Goal: Task Accomplishment & Management: Manage account settings

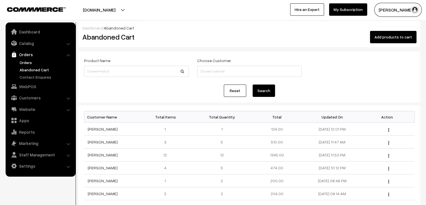
click at [30, 63] on link "Orders" at bounding box center [46, 62] width 56 height 6
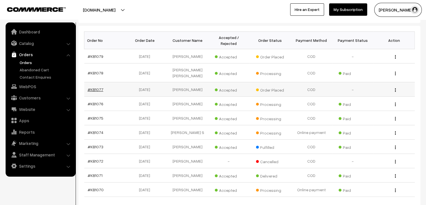
scroll to position [84, 0]
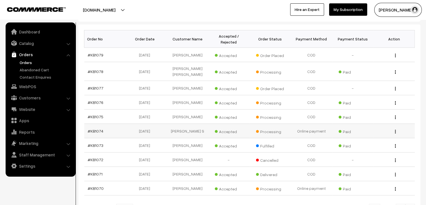
click at [94, 124] on td "#KB1074" at bounding box center [104, 131] width 41 height 14
click at [95, 128] on link "#KB1074" at bounding box center [96, 130] width 16 height 5
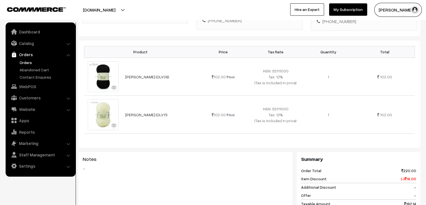
click at [25, 62] on link "Orders" at bounding box center [46, 62] width 56 height 6
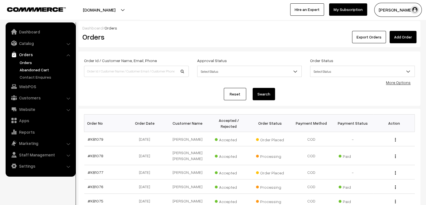
click at [35, 68] on link "Abandoned Cart" at bounding box center [46, 70] width 56 height 6
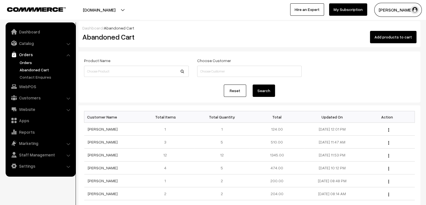
click at [23, 62] on link "Orders" at bounding box center [46, 62] width 56 height 6
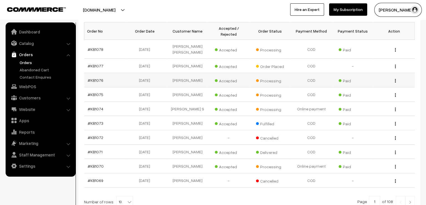
scroll to position [106, 0]
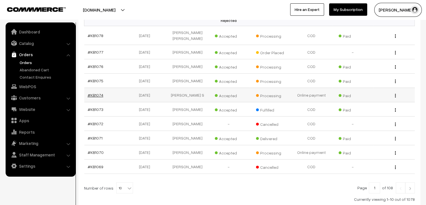
click at [91, 93] on link "#KB1074" at bounding box center [96, 95] width 16 height 5
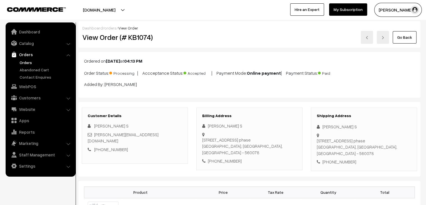
click at [32, 63] on link "Orders" at bounding box center [46, 62] width 56 height 6
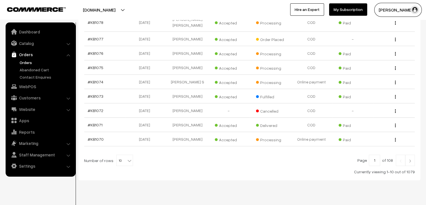
scroll to position [134, 0]
click at [121, 154] on span "10" at bounding box center [125, 159] width 16 height 11
select select "100"
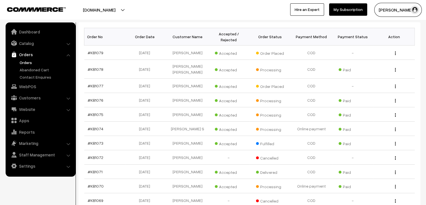
scroll to position [84, 0]
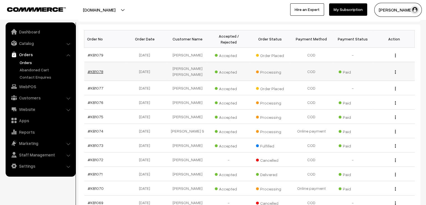
click at [95, 69] on link "#KB1078" at bounding box center [96, 71] width 16 height 5
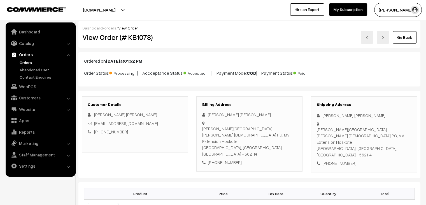
click at [263, 100] on div "Billing Address [PERSON_NAME] [PERSON_NAME][GEOGRAPHIC_DATA], Near [GEOGRAPHIC_…" at bounding box center [250, 133] width 106 height 75
click at [49, 71] on link "Abandoned Cart" at bounding box center [46, 70] width 56 height 6
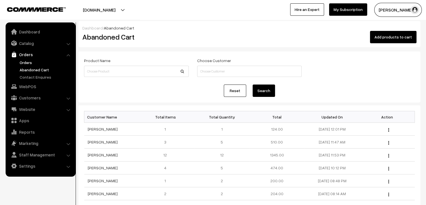
click at [30, 60] on link "Orders" at bounding box center [46, 62] width 56 height 6
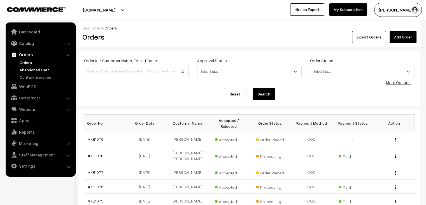
click at [50, 69] on link "Abandoned Cart" at bounding box center [46, 70] width 56 height 6
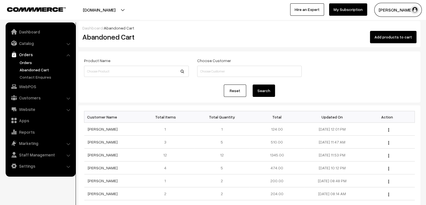
click at [26, 60] on link "Orders" at bounding box center [46, 62] width 56 height 6
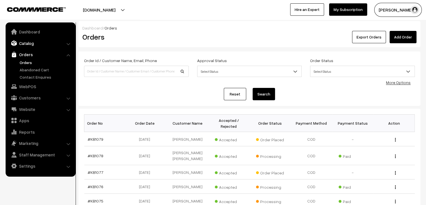
click at [42, 46] on link "Catalog" at bounding box center [40, 43] width 67 height 10
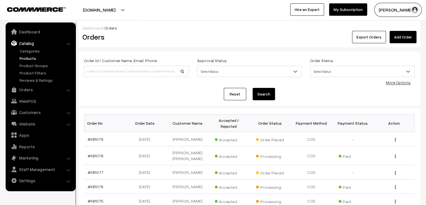
click at [37, 59] on link "Products" at bounding box center [46, 58] width 56 height 6
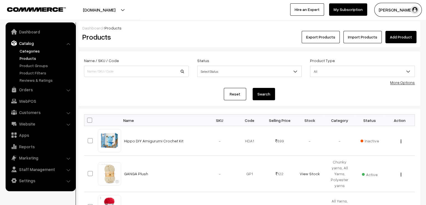
click at [36, 50] on link "Categories" at bounding box center [46, 51] width 56 height 6
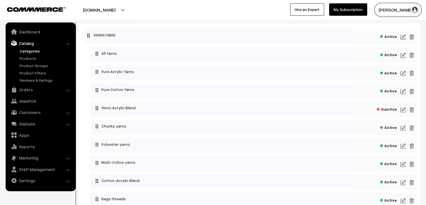
click at [402, 128] on img at bounding box center [403, 127] width 5 height 7
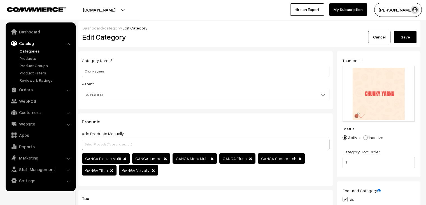
click at [200, 143] on input "text" at bounding box center [206, 143] width 248 height 11
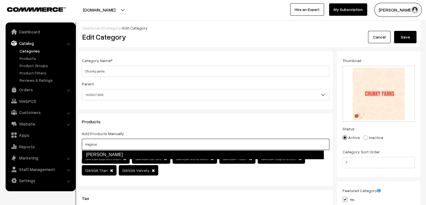
drag, startPoint x: 194, startPoint y: 155, endPoint x: 191, endPoint y: 153, distance: 3.4
click at [195, 155] on link "Vardhman Magnus" at bounding box center [203, 154] width 242 height 9
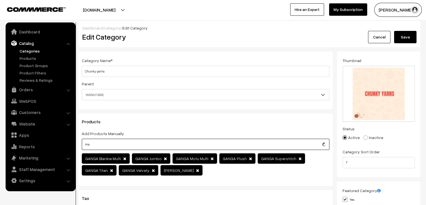
type input "m"
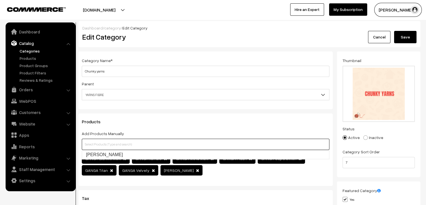
type input "m"
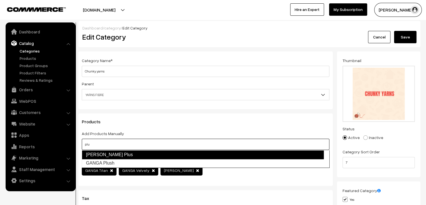
click at [143, 153] on link "VARDHMAN Cotton Plus" at bounding box center [203, 154] width 242 height 9
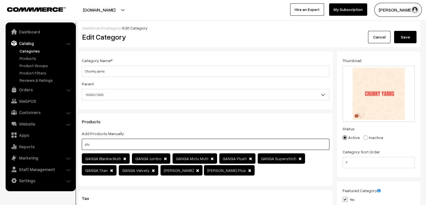
type input "plu"
drag, startPoint x: 410, startPoint y: 28, endPoint x: 410, endPoint y: 35, distance: 6.5
click at [411, 31] on div "Dashboard / category / Edit Category Edit Category Cancel Save" at bounding box center [249, 34] width 342 height 26
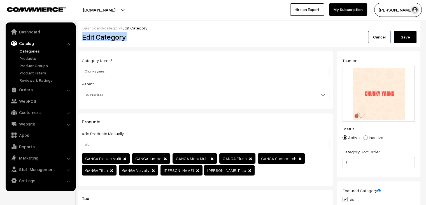
click at [410, 36] on button "Save" at bounding box center [405, 37] width 22 height 12
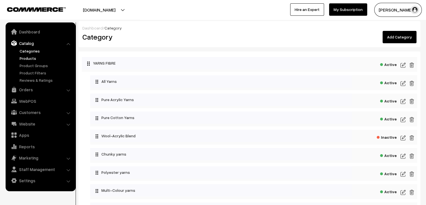
click at [34, 57] on link "Products" at bounding box center [46, 58] width 56 height 6
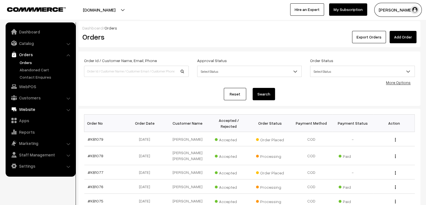
click at [40, 108] on link "Website" at bounding box center [40, 109] width 67 height 10
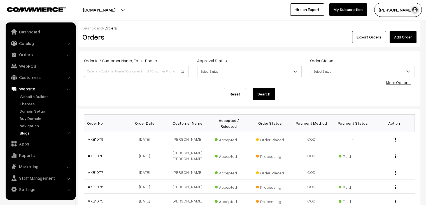
click at [28, 134] on link "Blogs" at bounding box center [46, 133] width 56 height 6
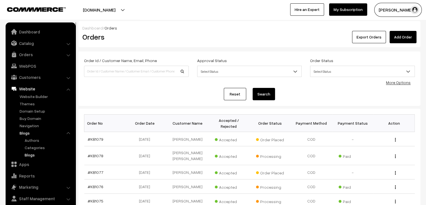
click at [36, 152] on link "Blogs" at bounding box center [48, 155] width 50 height 6
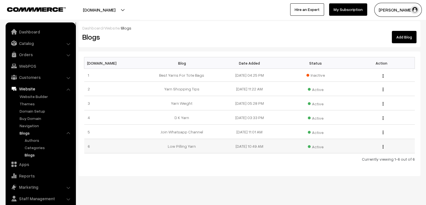
drag, startPoint x: 383, startPoint y: 148, endPoint x: 362, endPoint y: 153, distance: 21.1
click at [383, 148] on button "button" at bounding box center [383, 146] width 1 height 4
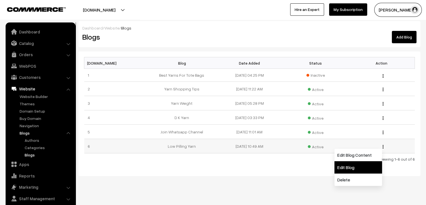
click at [352, 164] on link "Edit Blog" at bounding box center [359, 167] width 48 height 12
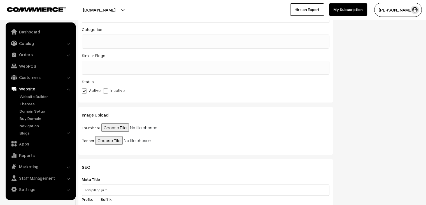
scroll to position [56, 0]
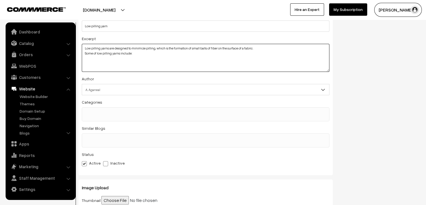
click at [135, 54] on textarea "Low pilling yarns are designed to minimize pilling, which is the formation of s…" at bounding box center [206, 58] width 248 height 28
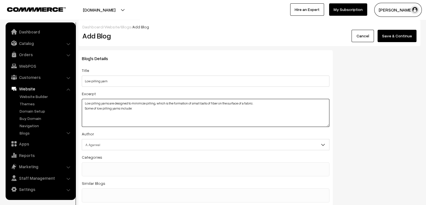
scroll to position [0, 0]
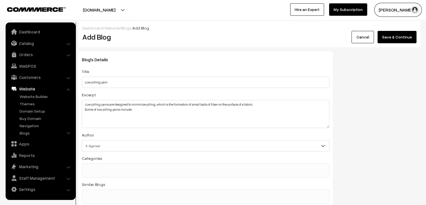
click at [126, 28] on link "Blogs" at bounding box center [126, 28] width 10 height 5
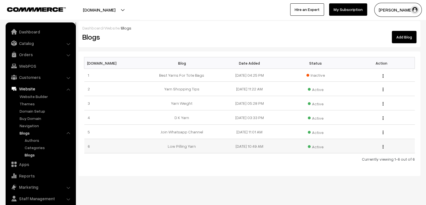
click at [383, 146] on img "button" at bounding box center [383, 147] width 1 height 4
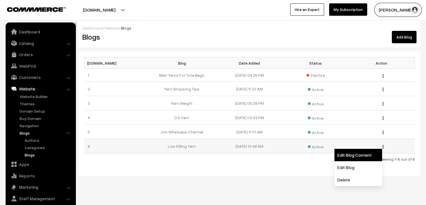
click at [360, 154] on link "Edit Blog Content" at bounding box center [359, 155] width 48 height 12
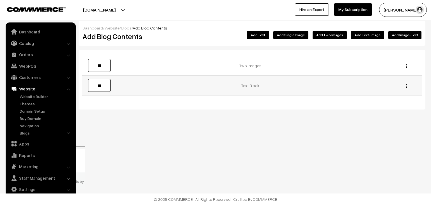
click at [103, 86] on link at bounding box center [99, 85] width 22 height 13
click at [405, 87] on div "Edit Delete" at bounding box center [404, 85] width 27 height 6
click at [406, 87] on img "button" at bounding box center [406, 86] width 1 height 4
click at [383, 99] on link "Edit" at bounding box center [381, 94] width 48 height 12
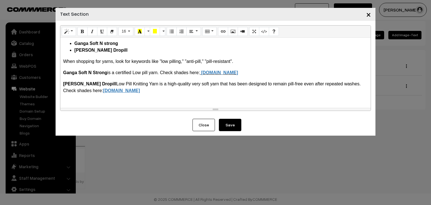
scroll to position [34, 0]
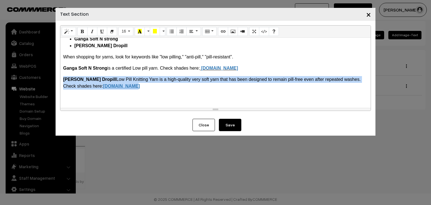
drag, startPoint x: 114, startPoint y: 87, endPoint x: 63, endPoint y: 73, distance: 53.3
click at [63, 73] on div "Low pilling yarns are designed to minimize pilling, which is the formation of s…" at bounding box center [215, 73] width 310 height 70
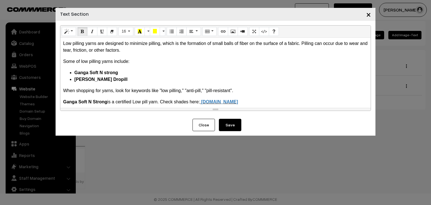
scroll to position [0, 0]
click at [113, 78] on li "Vardhman Dropill" at bounding box center [220, 79] width 293 height 7
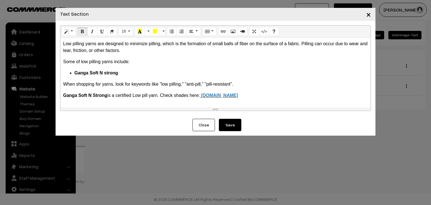
click at [231, 124] on button "Save" at bounding box center [230, 125] width 22 height 12
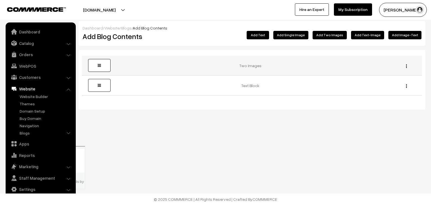
click at [406, 66] on img "button" at bounding box center [406, 66] width 1 height 4
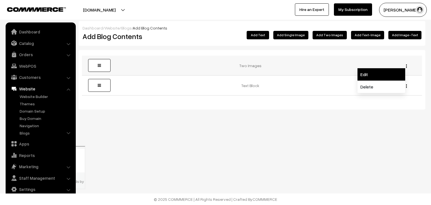
click at [372, 73] on link "Edit" at bounding box center [381, 74] width 48 height 12
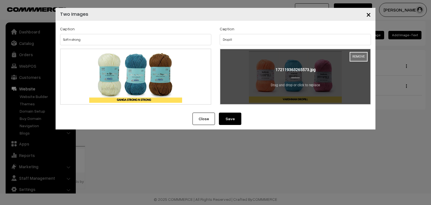
click at [355, 57] on button "Remove" at bounding box center [358, 57] width 18 height 10
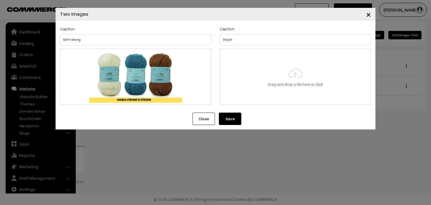
click at [233, 119] on button "Save" at bounding box center [230, 118] width 22 height 12
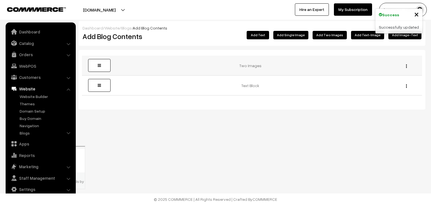
click at [406, 67] on img "button" at bounding box center [406, 66] width 1 height 4
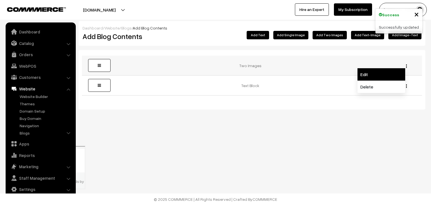
click at [384, 75] on link "Edit" at bounding box center [381, 74] width 48 height 12
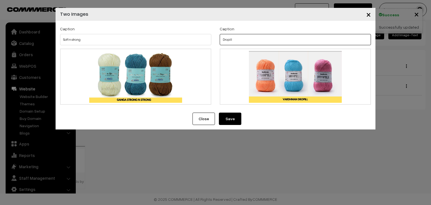
click at [251, 37] on input "Dropill" at bounding box center [295, 39] width 151 height 11
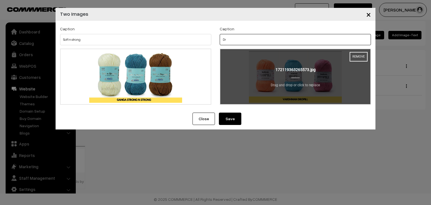
type input "D"
click at [356, 57] on button "Remove" at bounding box center [358, 57] width 18 height 10
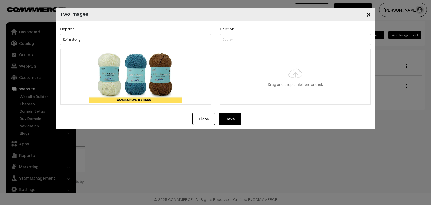
click at [238, 116] on button "Save" at bounding box center [230, 118] width 22 height 12
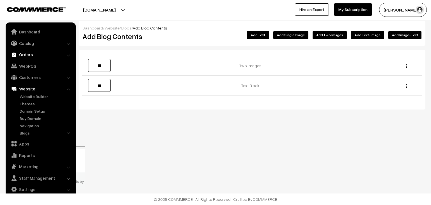
click at [40, 55] on link "Orders" at bounding box center [40, 54] width 67 height 10
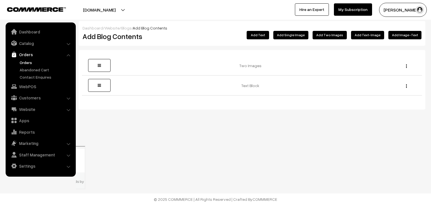
click at [32, 64] on link "Orders" at bounding box center [46, 62] width 56 height 6
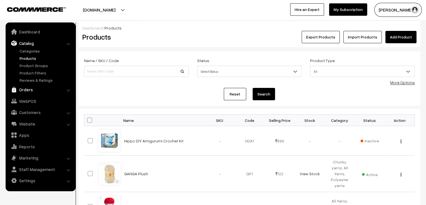
click at [37, 94] on link "Orders" at bounding box center [40, 89] width 67 height 10
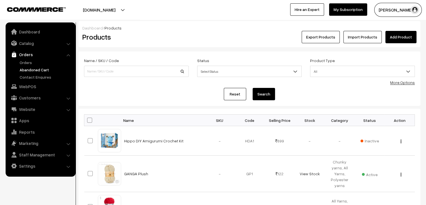
click at [33, 70] on link "Abandoned Cart" at bounding box center [46, 70] width 56 height 6
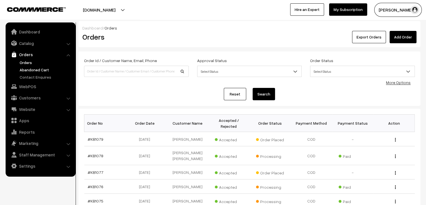
click at [47, 71] on link "Abandoned Cart" at bounding box center [46, 70] width 56 height 6
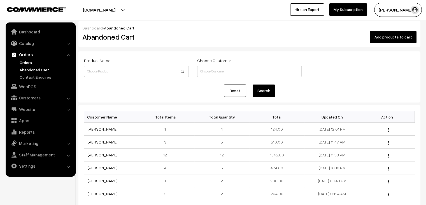
click at [27, 62] on link "Orders" at bounding box center [46, 62] width 56 height 6
click at [29, 59] on link "Orders" at bounding box center [46, 62] width 56 height 6
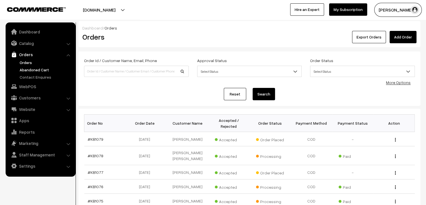
click at [50, 70] on link "Abandoned Cart" at bounding box center [46, 70] width 56 height 6
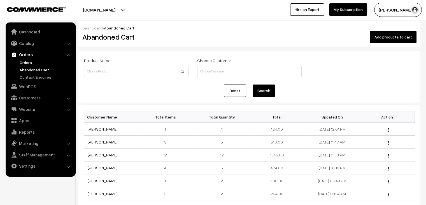
click at [33, 63] on link "Orders" at bounding box center [46, 62] width 56 height 6
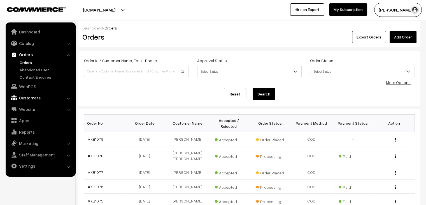
click at [43, 101] on link "Customers" at bounding box center [40, 98] width 67 height 10
click at [34, 90] on link "Customer Groups" at bounding box center [46, 92] width 56 height 6
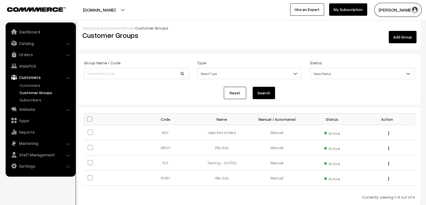
click at [406, 41] on link "Add Group" at bounding box center [403, 37] width 28 height 12
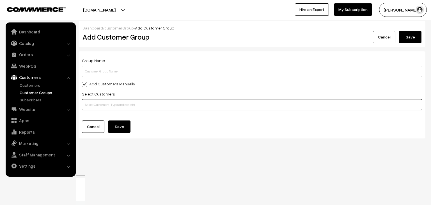
click at [116, 107] on input "text" at bounding box center [252, 104] width 340 height 11
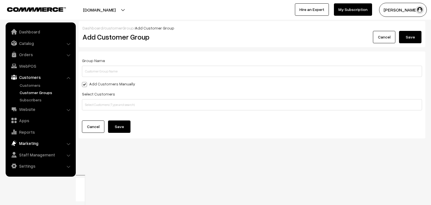
click at [35, 142] on link "Marketing" at bounding box center [40, 143] width 67 height 10
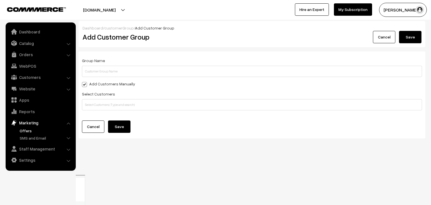
click at [33, 130] on link "Offers" at bounding box center [46, 131] width 56 height 6
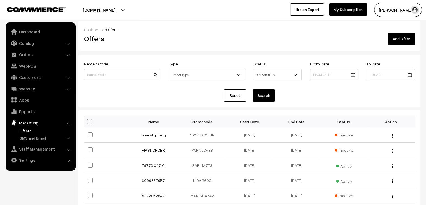
click at [394, 40] on link "Add Offer" at bounding box center [402, 39] width 27 height 12
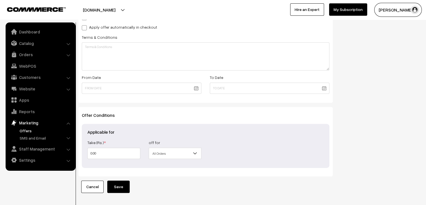
scroll to position [196, 0]
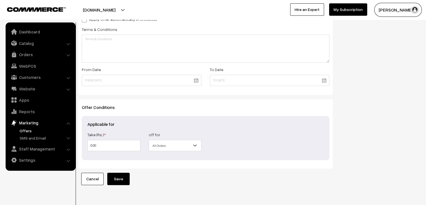
click at [163, 150] on span "All Orders" at bounding box center [175, 145] width 52 height 10
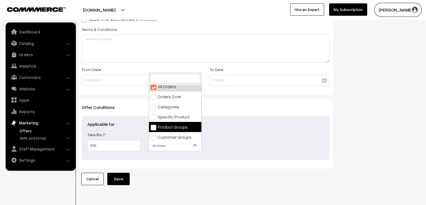
scroll to position [5, 0]
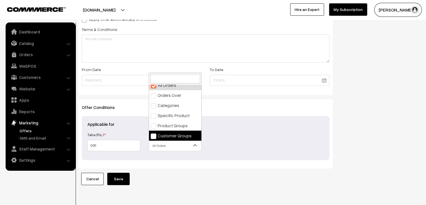
select select "6"
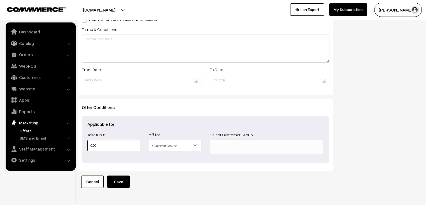
click at [129, 144] on input "0.00" at bounding box center [113, 145] width 53 height 11
type input "0"
click at [261, 146] on ul at bounding box center [267, 145] width 114 height 11
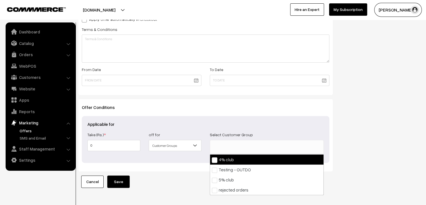
select select "1"
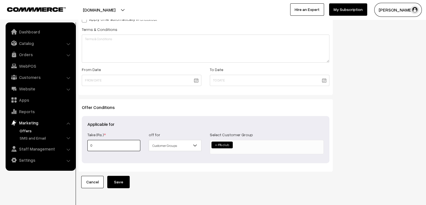
click at [122, 144] on input "0" at bounding box center [113, 145] width 53 height 11
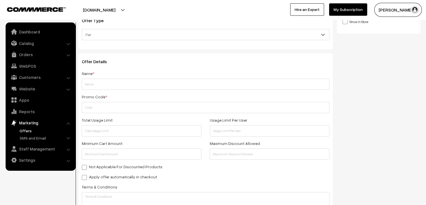
scroll to position [0, 0]
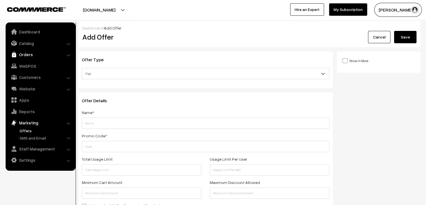
click at [28, 57] on link "Orders" at bounding box center [40, 54] width 67 height 10
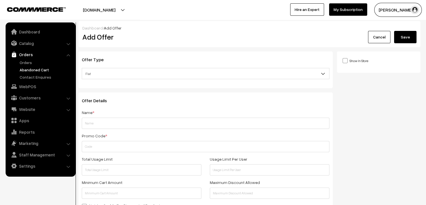
click at [37, 70] on link "Abandoned Cart" at bounding box center [46, 70] width 56 height 6
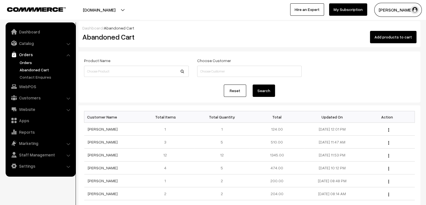
click at [32, 63] on link "Orders" at bounding box center [46, 62] width 56 height 6
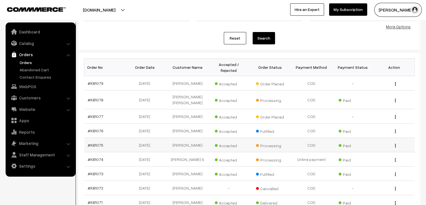
scroll to position [56, 0]
click at [94, 142] on link "#KB1075" at bounding box center [96, 144] width 16 height 5
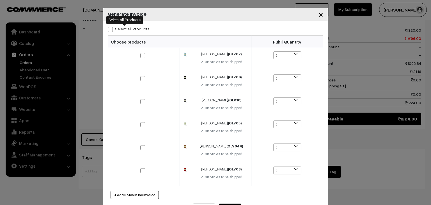
click at [109, 30] on span at bounding box center [110, 29] width 5 height 5
click at [109, 30] on input "Select All Products" at bounding box center [110, 29] width 4 height 4
checkbox input "true"
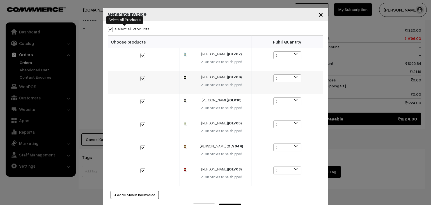
checkbox input "true"
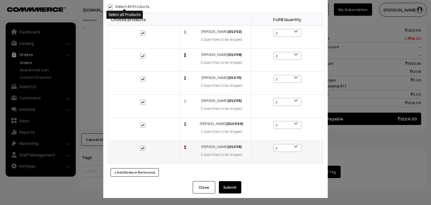
scroll to position [23, 0]
click at [229, 188] on button "Submit" at bounding box center [230, 187] width 22 height 12
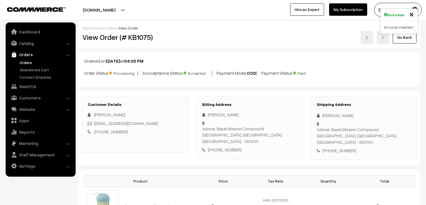
scroll to position [308, 0]
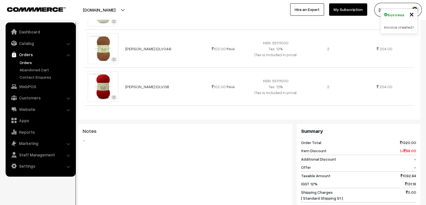
click at [24, 62] on link "Orders" at bounding box center [46, 62] width 56 height 6
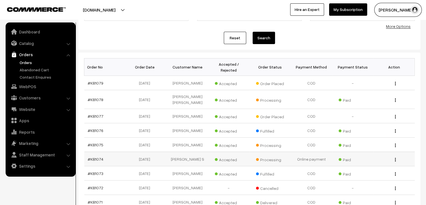
scroll to position [56, 0]
click at [90, 97] on link "#KB1078" at bounding box center [96, 99] width 16 height 5
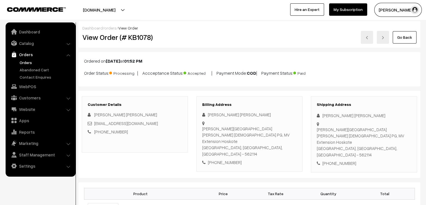
click at [111, 29] on link "orders" at bounding box center [110, 28] width 12 height 5
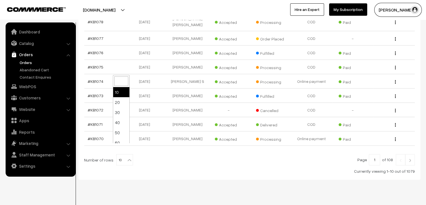
click at [127, 157] on b at bounding box center [130, 160] width 6 height 6
select select "80"
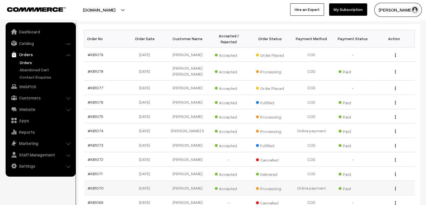
scroll to position [84, 0]
click at [101, 128] on link "#KB1074" at bounding box center [96, 130] width 16 height 5
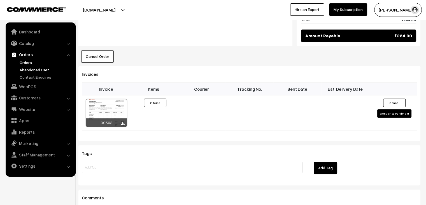
click at [28, 71] on link "Abandoned Cart" at bounding box center [46, 70] width 56 height 6
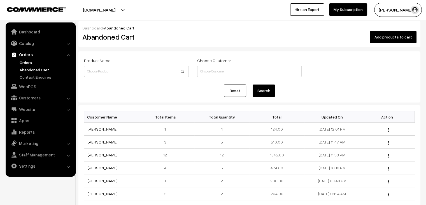
click at [27, 62] on link "Orders" at bounding box center [46, 62] width 56 height 6
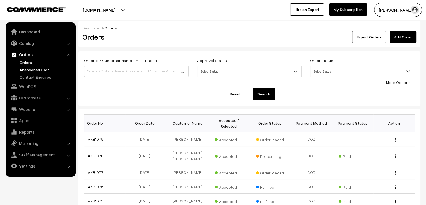
click at [42, 68] on link "Abandoned Cart" at bounding box center [46, 70] width 56 height 6
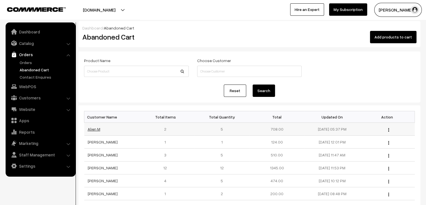
click at [94, 127] on link "Alien M" at bounding box center [94, 128] width 13 height 5
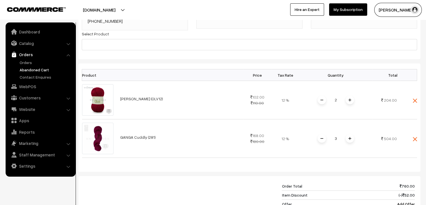
scroll to position [84, 0]
click at [25, 63] on link "Orders" at bounding box center [46, 62] width 56 height 6
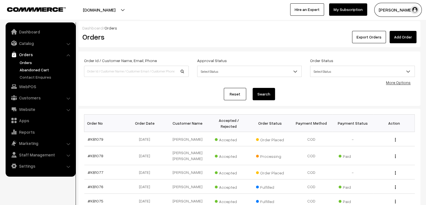
click at [39, 69] on link "Abandoned Cart" at bounding box center [46, 70] width 56 height 6
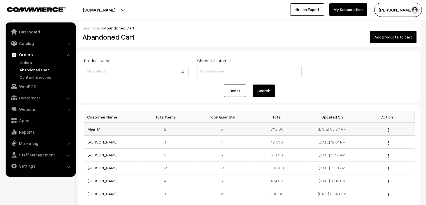
click at [94, 130] on link "Alien M" at bounding box center [94, 128] width 13 height 5
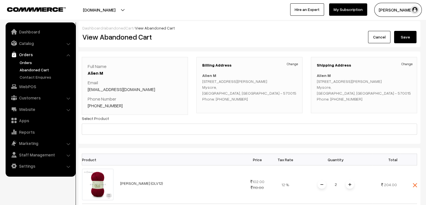
click at [31, 63] on link "Orders" at bounding box center [46, 62] width 56 height 6
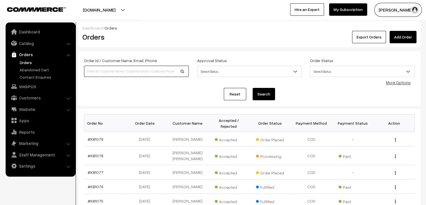
click at [137, 70] on input at bounding box center [136, 71] width 105 height 11
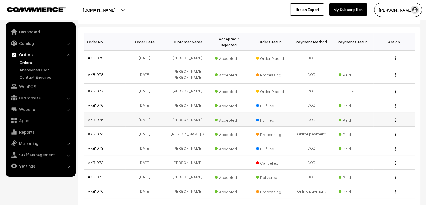
scroll to position [84, 0]
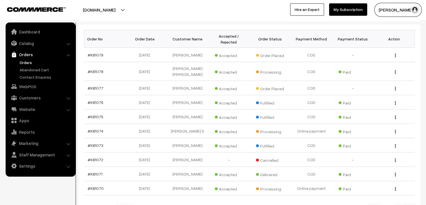
click at [127, 204] on b at bounding box center [130, 210] width 6 height 6
select select "100"
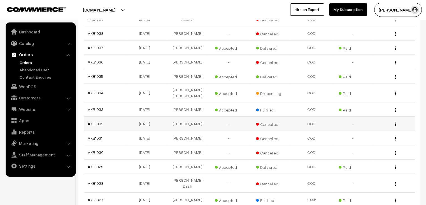
scroll to position [701, 0]
click at [100, 74] on link "#KB1035" at bounding box center [96, 76] width 16 height 5
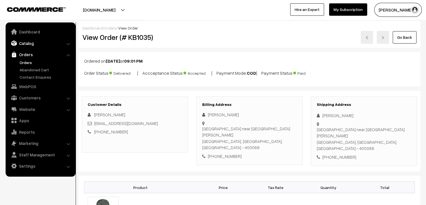
drag, startPoint x: 30, startPoint y: 38, endPoint x: 29, endPoint y: 44, distance: 5.6
click at [30, 39] on link "Catalog" at bounding box center [40, 43] width 67 height 10
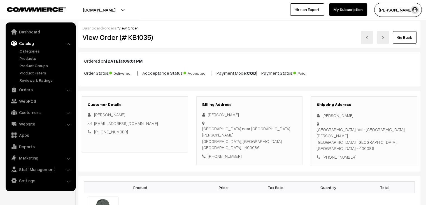
click at [30, 54] on ul "Categories" at bounding box center [40, 65] width 67 height 35
click at [32, 58] on link "Products" at bounding box center [46, 58] width 56 height 6
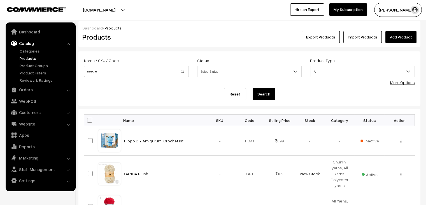
type input "needle"
click at [253, 88] on button "Search" at bounding box center [264, 94] width 22 height 12
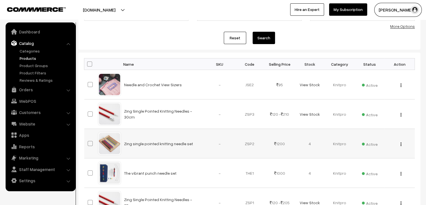
click at [401, 145] on button "button" at bounding box center [401, 144] width 1 height 4
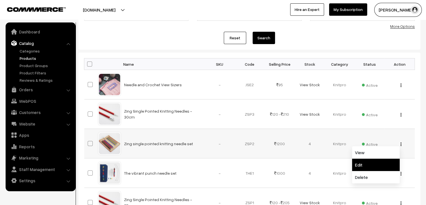
click at [387, 158] on link "Edit" at bounding box center [376, 164] width 48 height 12
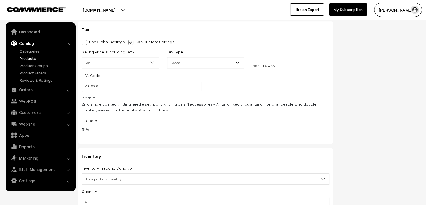
scroll to position [449, 0]
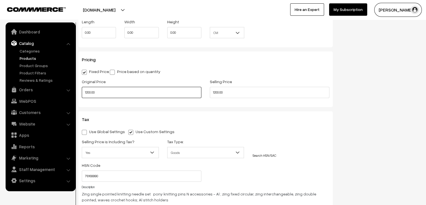
click at [98, 91] on input "1200.00" at bounding box center [142, 92] width 120 height 11
type input "1"
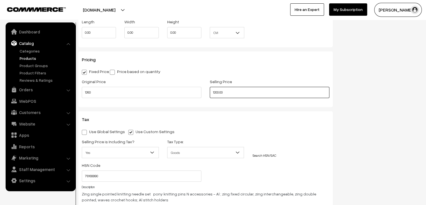
type input "1260.00"
click at [245, 91] on input "1200.00" at bounding box center [270, 92] width 120 height 11
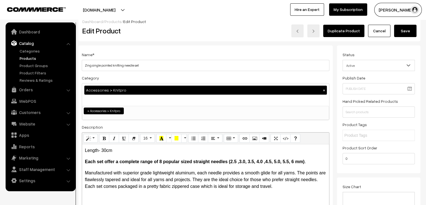
scroll to position [0, 0]
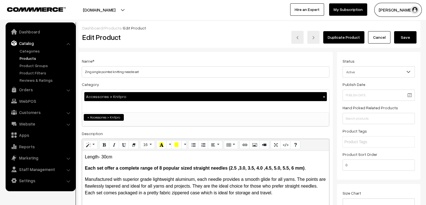
type input "1260.00"
click at [403, 31] on button "Save" at bounding box center [405, 37] width 22 height 12
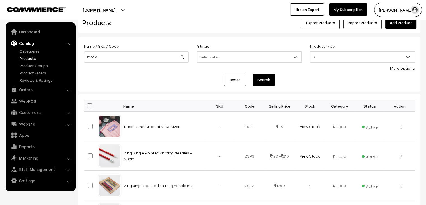
scroll to position [56, 0]
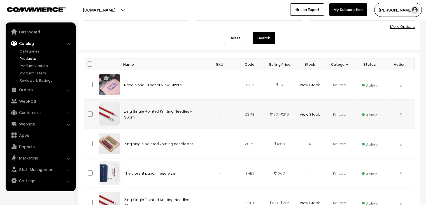
click at [401, 115] on img "button" at bounding box center [401, 115] width 1 height 4
click at [385, 134] on link "Edit" at bounding box center [376, 135] width 48 height 12
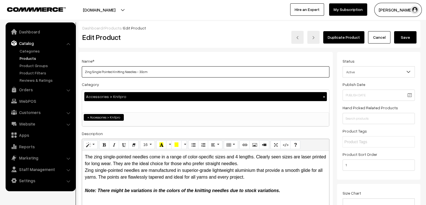
click at [141, 73] on input "Zing Single Pointed Knitting Needles - 30cm" at bounding box center [206, 71] width 248 height 11
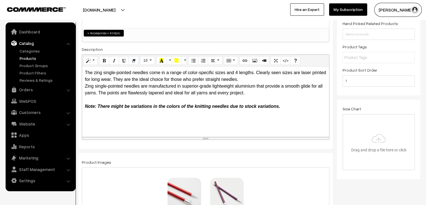
type input "Zing Single Pointed Knitting Needles - 25cm"
click at [152, 94] on div "Zing single-pointed needles are manufactured in superior-grade lightweight alum…" at bounding box center [206, 89] width 242 height 13
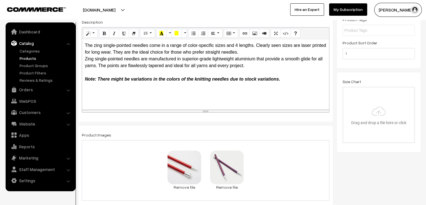
scroll to position [112, 0]
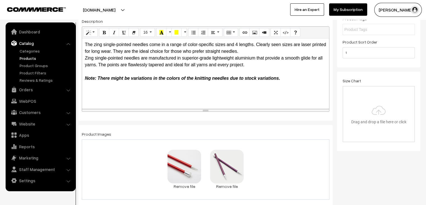
click at [189, 87] on div "The zing single-pointed needles come in a range of color-specific sizes and 4 l…" at bounding box center [205, 73] width 247 height 70
click at [274, 32] on icon "Full Screen" at bounding box center [276, 32] width 4 height 4
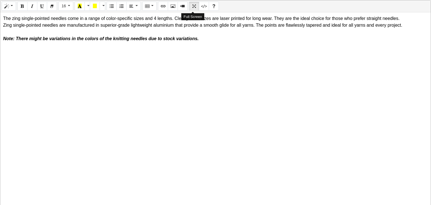
click at [194, 4] on icon "Full Screen" at bounding box center [194, 6] width 4 height 4
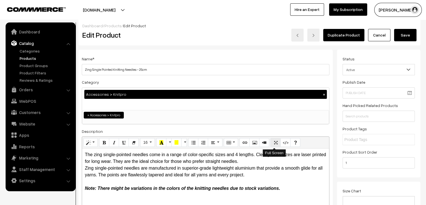
scroll to position [0, 0]
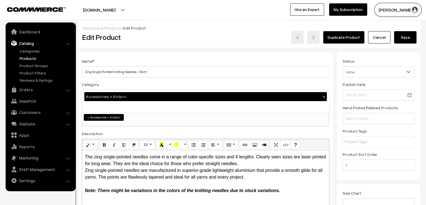
click at [112, 24] on div "Dashboard / Products / Edit Product Edit Product Duplicate Product Cancel Save" at bounding box center [249, 34] width 342 height 27
click at [112, 27] on link "Products" at bounding box center [113, 28] width 17 height 5
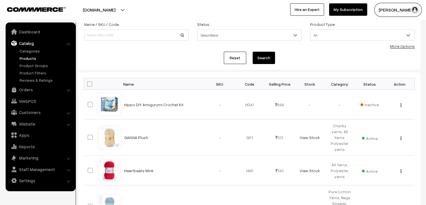
scroll to position [28, 0]
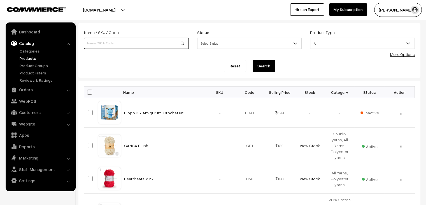
click at [114, 42] on input at bounding box center [136, 43] width 105 height 11
type input "set"
click at [253, 60] on button "Search" at bounding box center [264, 66] width 22 height 12
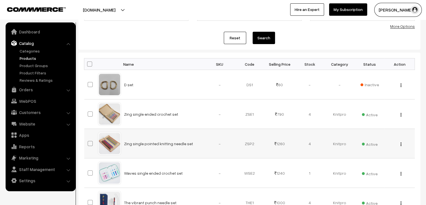
click at [401, 144] on img "button" at bounding box center [401, 144] width 1 height 4
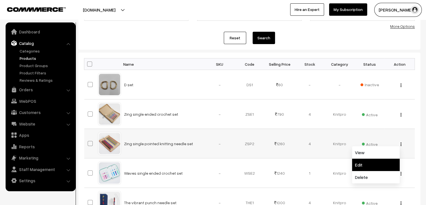
click at [375, 162] on link "Edit" at bounding box center [376, 164] width 48 height 12
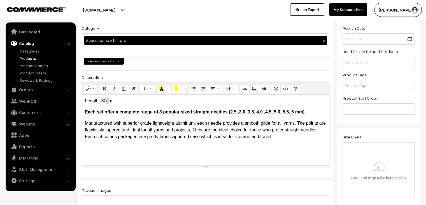
click at [107, 102] on span "Length- 30cm" at bounding box center [98, 100] width 27 height 5
click at [106, 102] on span "Length- 30cm" at bounding box center [98, 100] width 27 height 5
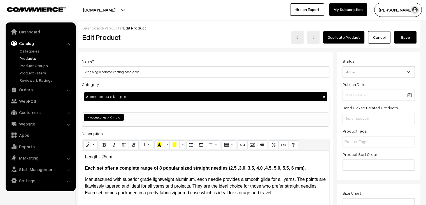
click at [411, 36] on button "Save" at bounding box center [405, 37] width 22 height 12
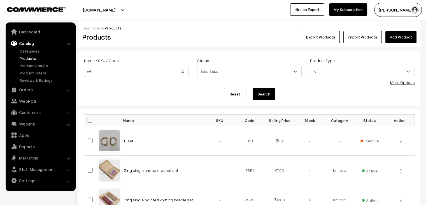
click at [34, 57] on link "Products" at bounding box center [46, 58] width 56 height 6
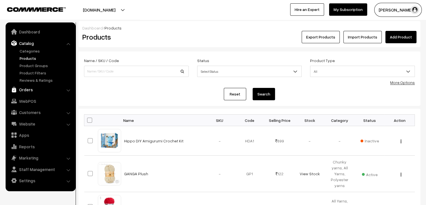
click at [40, 90] on link "Orders" at bounding box center [40, 89] width 67 height 10
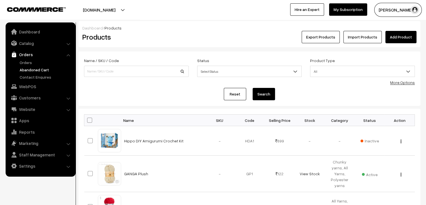
click at [27, 69] on link "Abandoned Cart" at bounding box center [46, 70] width 56 height 6
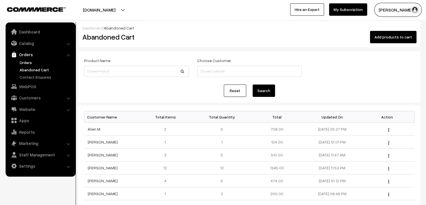
click at [27, 63] on link "Orders" at bounding box center [46, 62] width 56 height 6
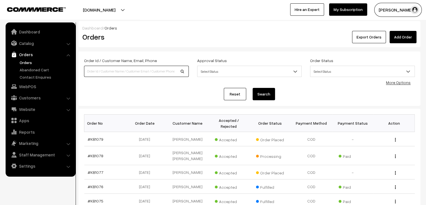
click at [98, 73] on input at bounding box center [136, 71] width 105 height 11
type input "nus"
click at [253, 88] on button "Search" at bounding box center [264, 94] width 22 height 12
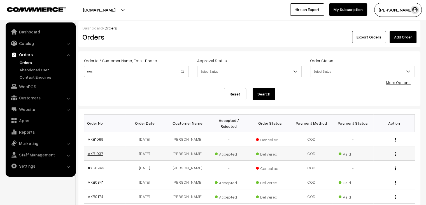
click at [92, 151] on link "#KB1037" at bounding box center [96, 153] width 16 height 5
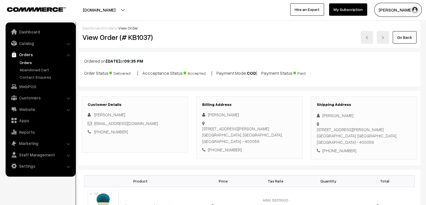
click at [25, 60] on link "Orders" at bounding box center [46, 62] width 56 height 6
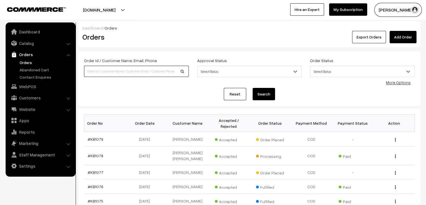
click at [92, 75] on input at bounding box center [136, 71] width 105 height 11
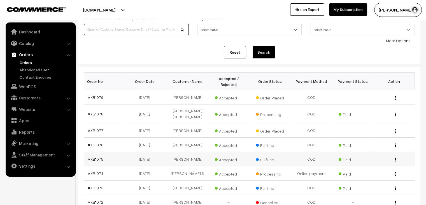
scroll to position [28, 0]
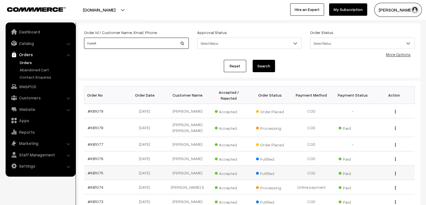
type input "nusrat"
click at [253, 60] on button "Search" at bounding box center [264, 66] width 22 height 12
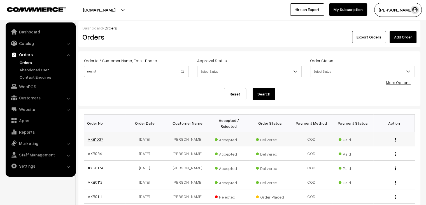
click at [92, 137] on link "#KB1037" at bounding box center [96, 139] width 16 height 5
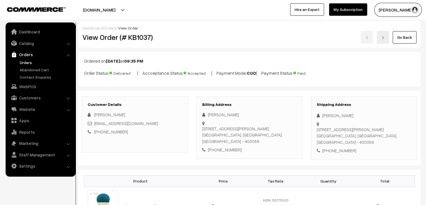
click at [22, 63] on link "Orders" at bounding box center [46, 62] width 56 height 6
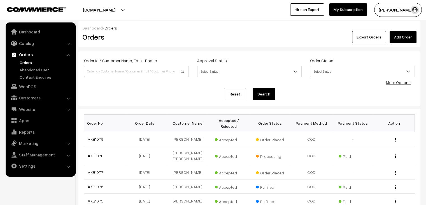
click at [27, 63] on link "Orders" at bounding box center [46, 62] width 56 height 6
click at [23, 64] on link "Orders" at bounding box center [46, 62] width 56 height 6
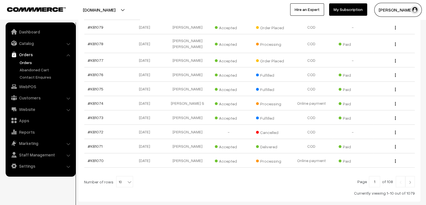
scroll to position [112, 0]
click at [26, 64] on link "Orders" at bounding box center [46, 62] width 56 height 6
click at [127, 179] on b at bounding box center [130, 182] width 6 height 6
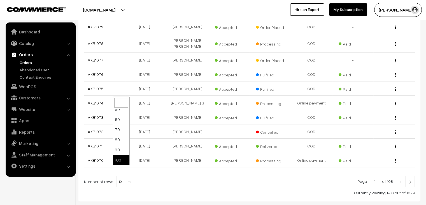
select select "100"
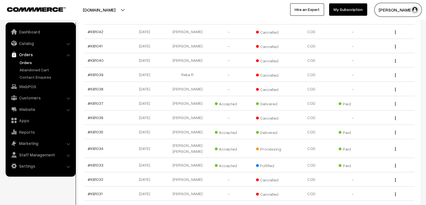
scroll to position [645, 0]
drag, startPoint x: 194, startPoint y: 115, endPoint x: 180, endPoint y: 113, distance: 14.8
click at [180, 125] on td "Ansari Fatima" at bounding box center [187, 132] width 41 height 14
drag, startPoint x: 194, startPoint y: 116, endPoint x: 170, endPoint y: 111, distance: 23.7
click at [170, 125] on td "Ansari Fatima" at bounding box center [187, 132] width 41 height 14
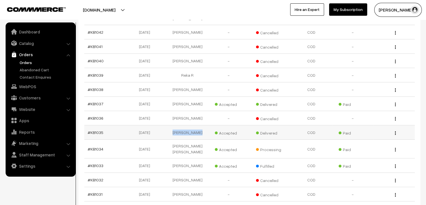
click at [176, 125] on td "Ansari Fatima" at bounding box center [187, 132] width 41 height 14
click at [182, 139] on td "Ramya Ramya" at bounding box center [187, 148] width 41 height 19
drag, startPoint x: 177, startPoint y: 116, endPoint x: 198, endPoint y: 121, distance: 21.8
click at [198, 125] on td "Ansari Fatima" at bounding box center [187, 132] width 41 height 14
click at [200, 125] on td "Ansari Fatima" at bounding box center [187, 132] width 41 height 14
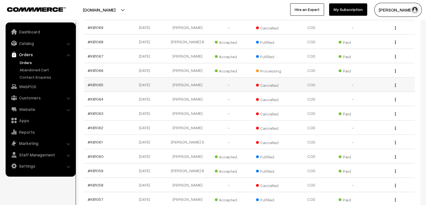
scroll to position [252, 0]
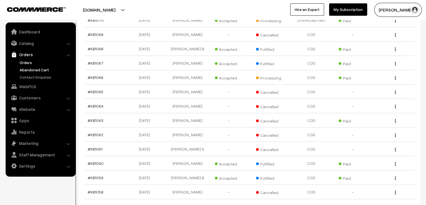
click at [26, 71] on link "Abandoned Cart" at bounding box center [46, 70] width 56 height 6
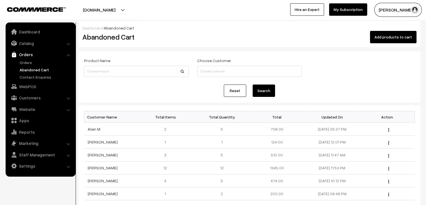
click at [27, 65] on link "Orders" at bounding box center [46, 62] width 56 height 6
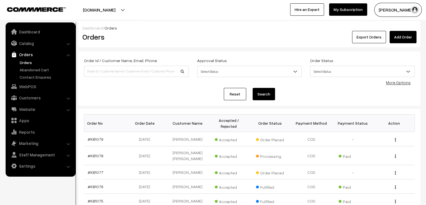
click at [31, 70] on link "Abandoned Cart" at bounding box center [46, 70] width 56 height 6
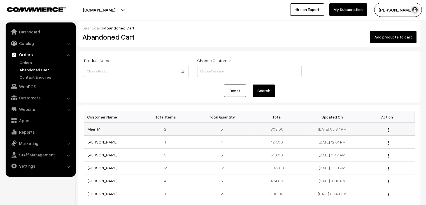
click at [93, 129] on link "Alien M" at bounding box center [94, 128] width 13 height 5
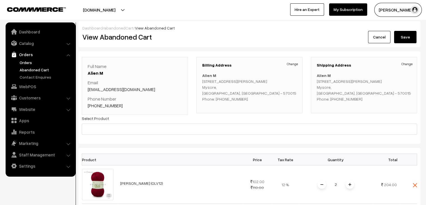
click at [28, 63] on link "Orders" at bounding box center [46, 62] width 56 height 6
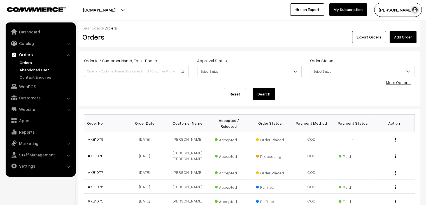
click at [38, 72] on link "Abandoned Cart" at bounding box center [46, 70] width 56 height 6
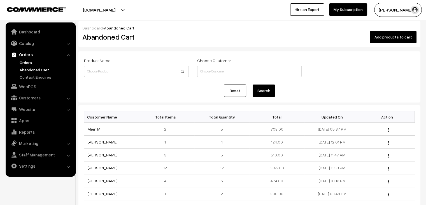
click at [29, 63] on link "Orders" at bounding box center [46, 62] width 56 height 6
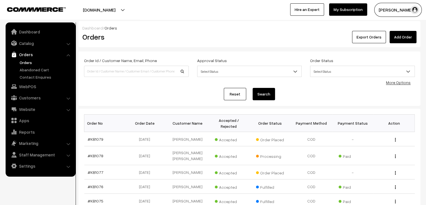
click at [28, 63] on link "Orders" at bounding box center [46, 62] width 56 height 6
click at [30, 67] on link "Abandoned Cart" at bounding box center [46, 70] width 56 height 6
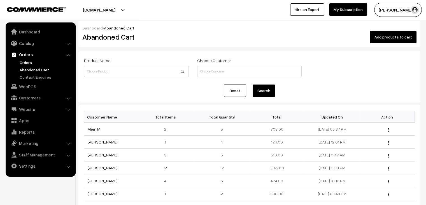
click at [24, 63] on link "Orders" at bounding box center [46, 62] width 56 height 6
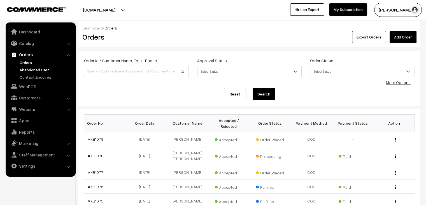
click at [41, 71] on link "Abandoned Cart" at bounding box center [46, 70] width 56 height 6
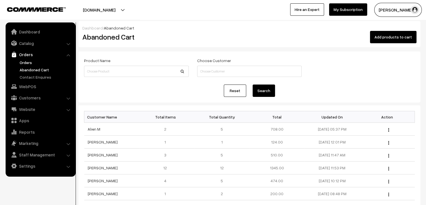
click at [26, 63] on link "Orders" at bounding box center [46, 62] width 56 height 6
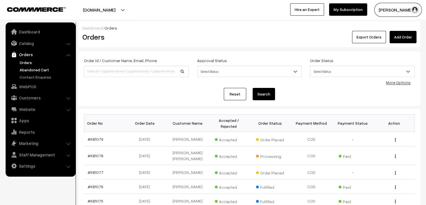
click at [26, 69] on link "Abandoned Cart" at bounding box center [46, 70] width 56 height 6
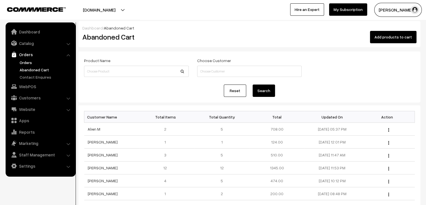
click at [25, 61] on link "Orders" at bounding box center [46, 62] width 56 height 6
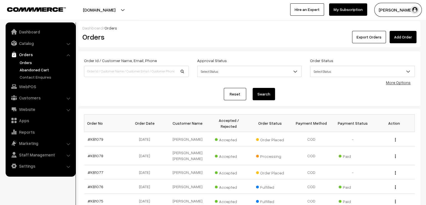
click at [41, 67] on link "Abandoned Cart" at bounding box center [46, 70] width 56 height 6
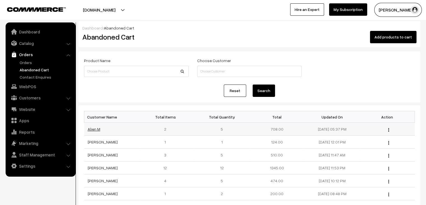
click at [91, 129] on link "Alien M" at bounding box center [94, 128] width 13 height 5
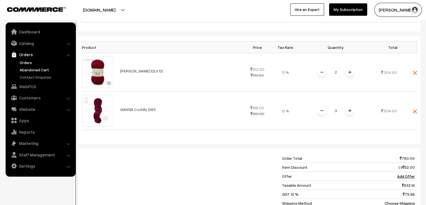
click at [30, 62] on link "Orders" at bounding box center [46, 62] width 56 height 6
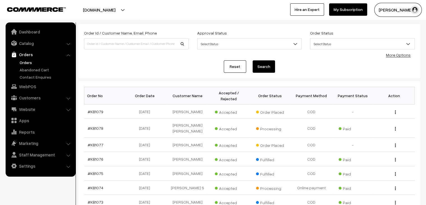
scroll to position [28, 0]
click at [97, 108] on link "#KB1079" at bounding box center [96, 110] width 16 height 5
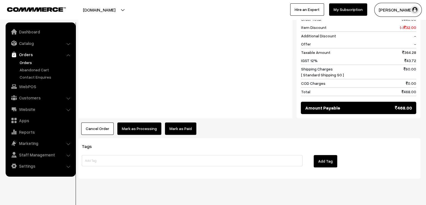
scroll to position [364, 0]
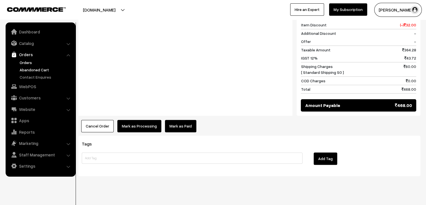
click at [36, 70] on link "Abandoned Cart" at bounding box center [46, 70] width 56 height 6
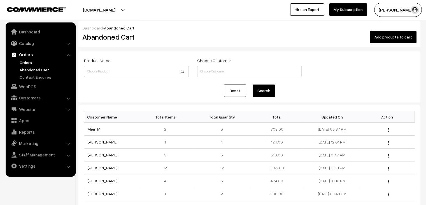
click at [24, 64] on link "Orders" at bounding box center [46, 62] width 56 height 6
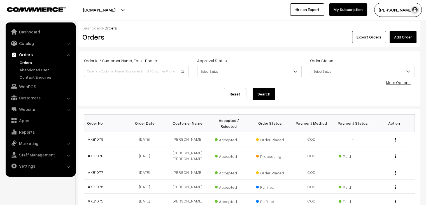
click at [37, 73] on ul "Orders" at bounding box center [40, 69] width 67 height 20
click at [39, 72] on ul "Orders" at bounding box center [40, 69] width 67 height 20
click at [39, 72] on link "Abandoned Cart" at bounding box center [46, 70] width 56 height 6
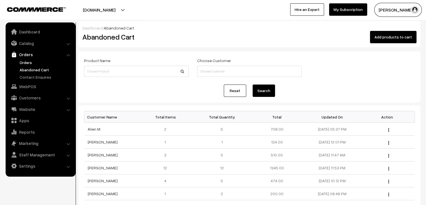
click at [27, 65] on link "Orders" at bounding box center [46, 62] width 56 height 6
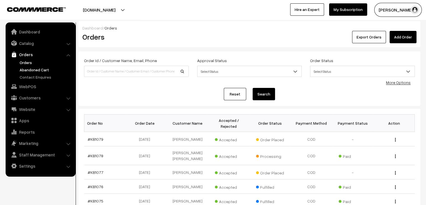
click at [40, 67] on link "Abandoned Cart" at bounding box center [46, 70] width 56 height 6
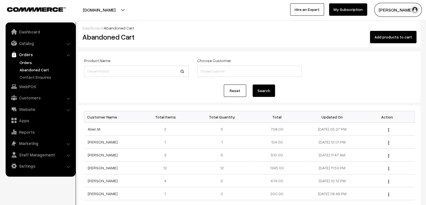
click at [31, 63] on link "Orders" at bounding box center [46, 62] width 56 height 6
